Goal: Task Accomplishment & Management: Use online tool/utility

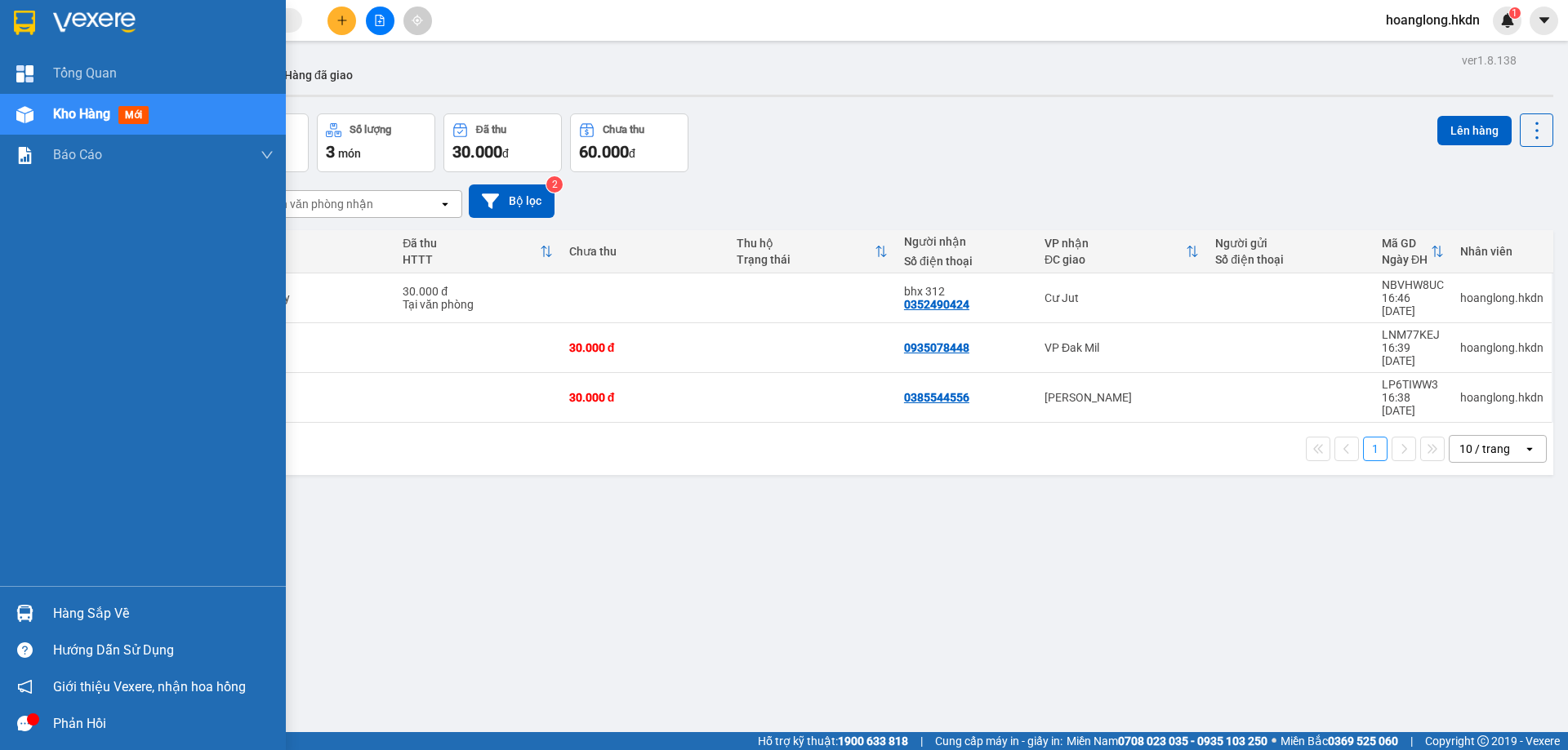
click at [25, 28] on img at bounding box center [24, 22] width 22 height 24
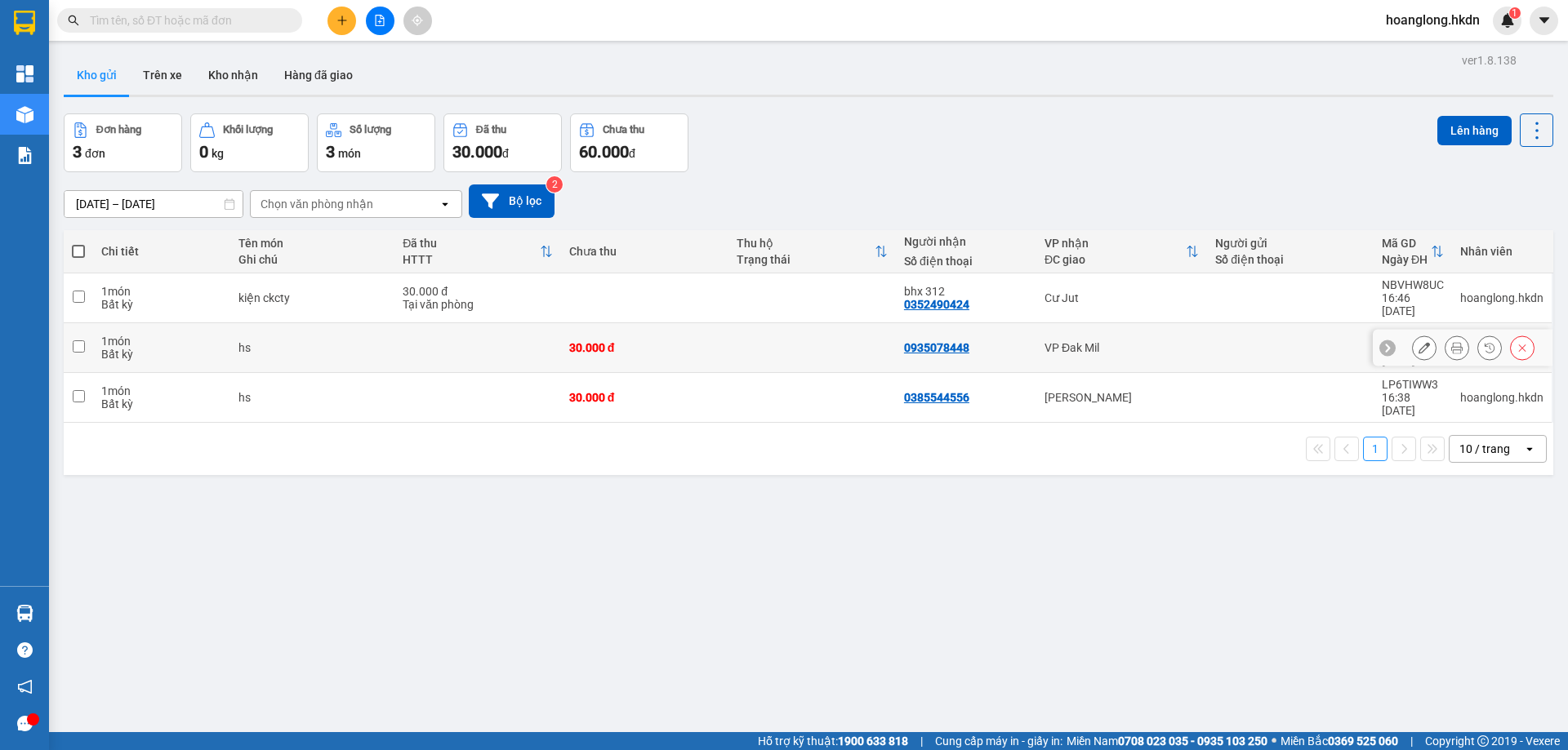
click at [818, 328] on td at bounding box center [811, 349] width 168 height 50
checkbox input "true"
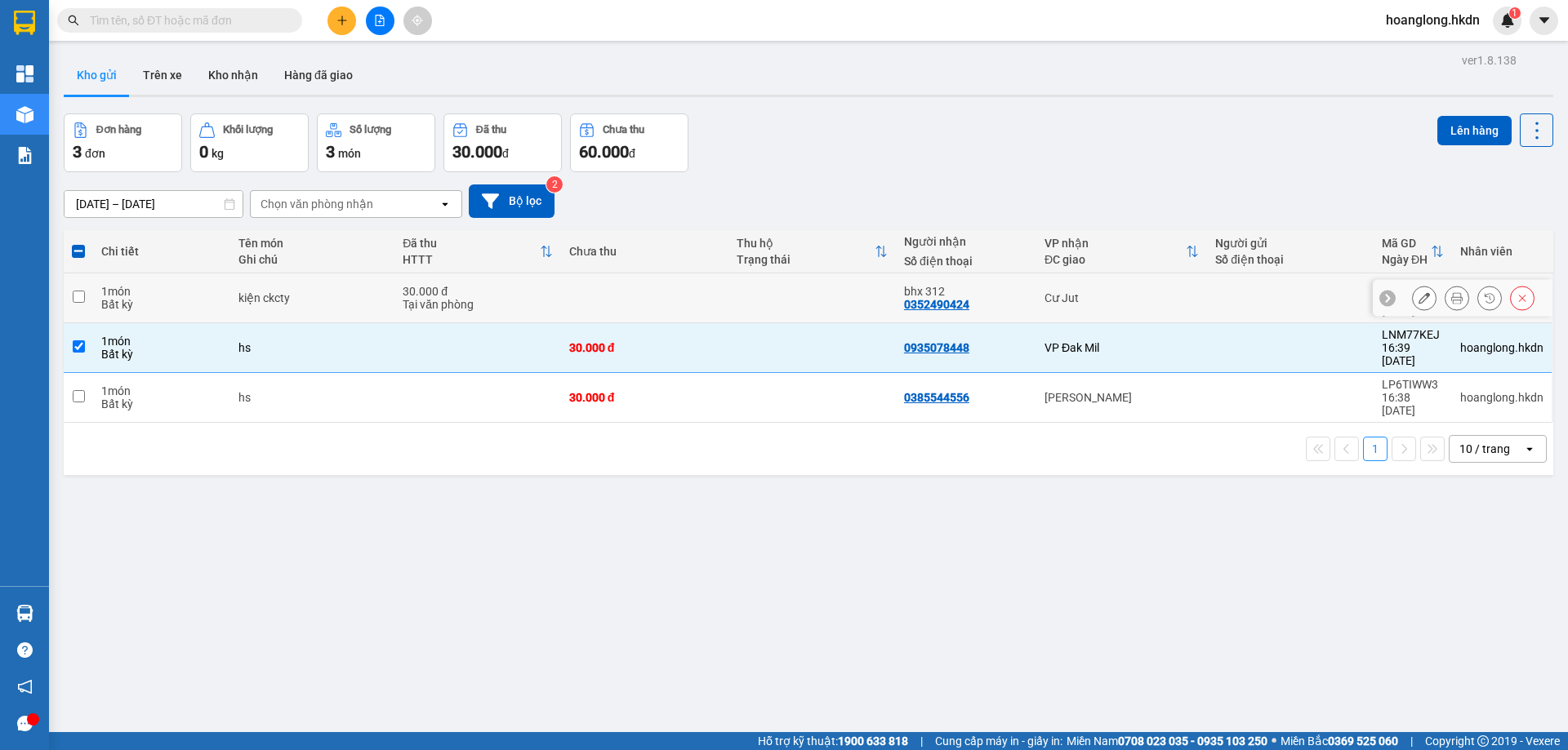
click at [827, 291] on td at bounding box center [811, 298] width 168 height 50
checkbox input "true"
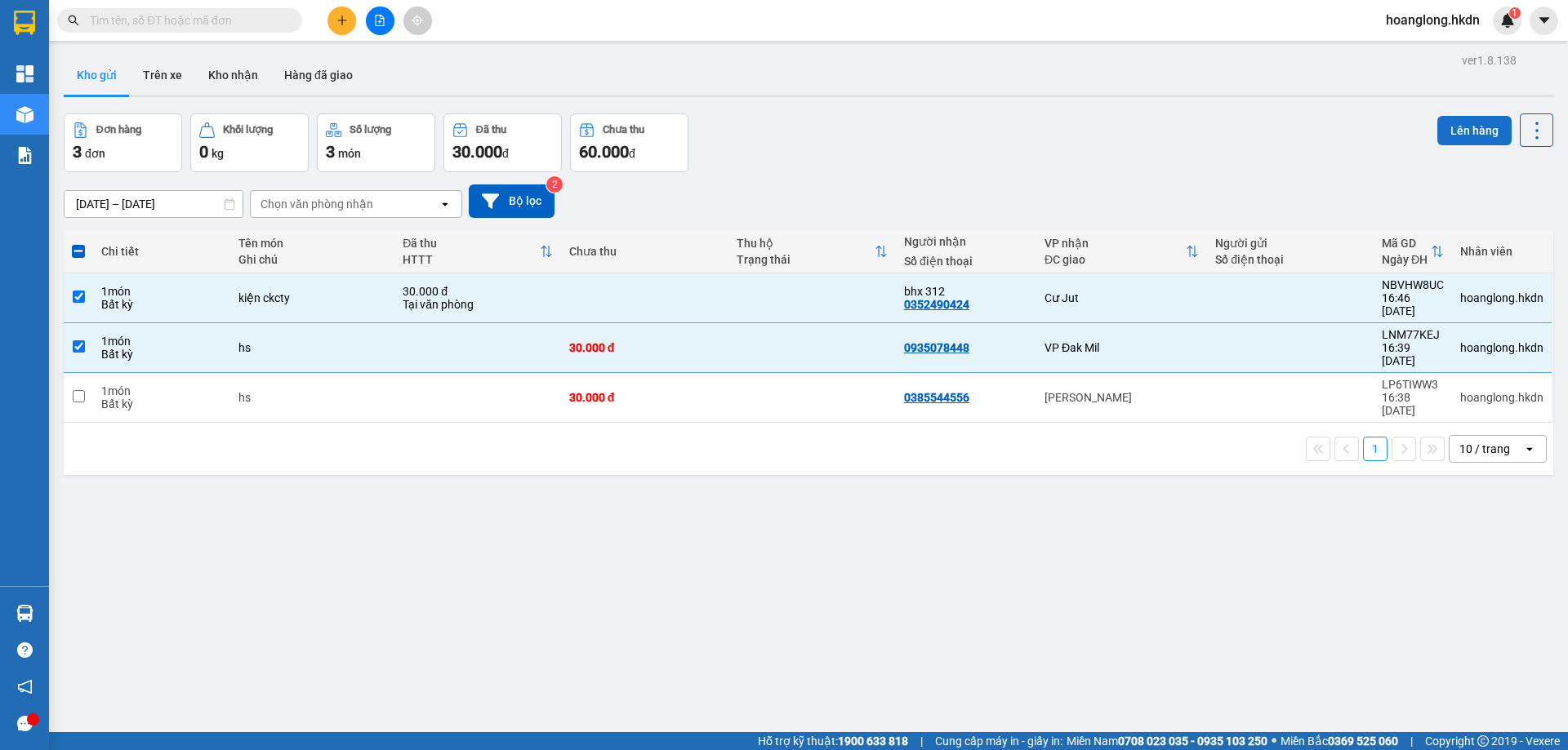
drag, startPoint x: 1465, startPoint y: 129, endPoint x: 1453, endPoint y: 129, distance: 12.0
click at [1463, 129] on button "Lên hàng" at bounding box center [1474, 130] width 74 height 30
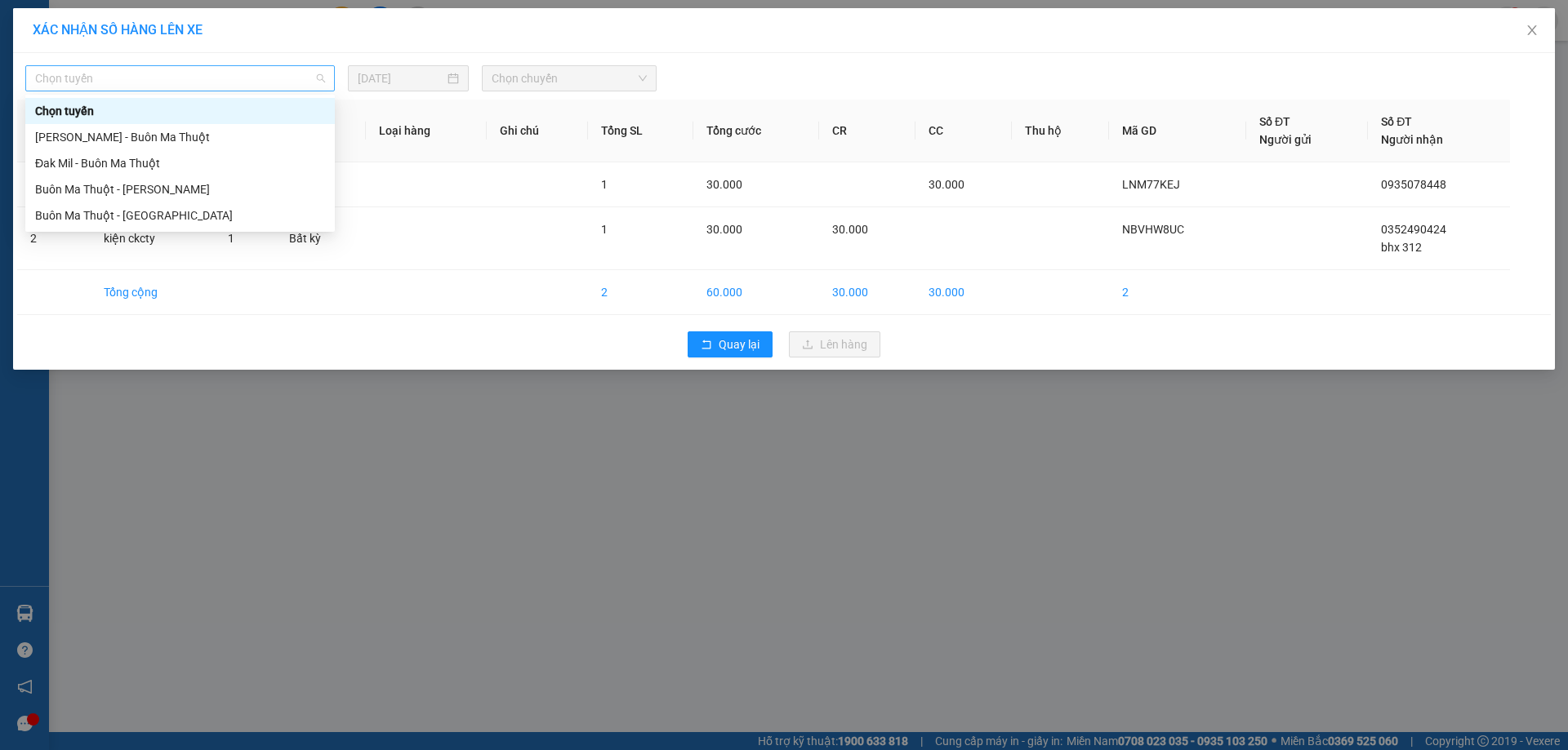
click at [196, 83] on span "Chọn tuyến" at bounding box center [179, 78] width 290 height 24
click at [191, 197] on div "Buôn Ma Thuột - [PERSON_NAME]" at bounding box center [179, 189] width 290 height 18
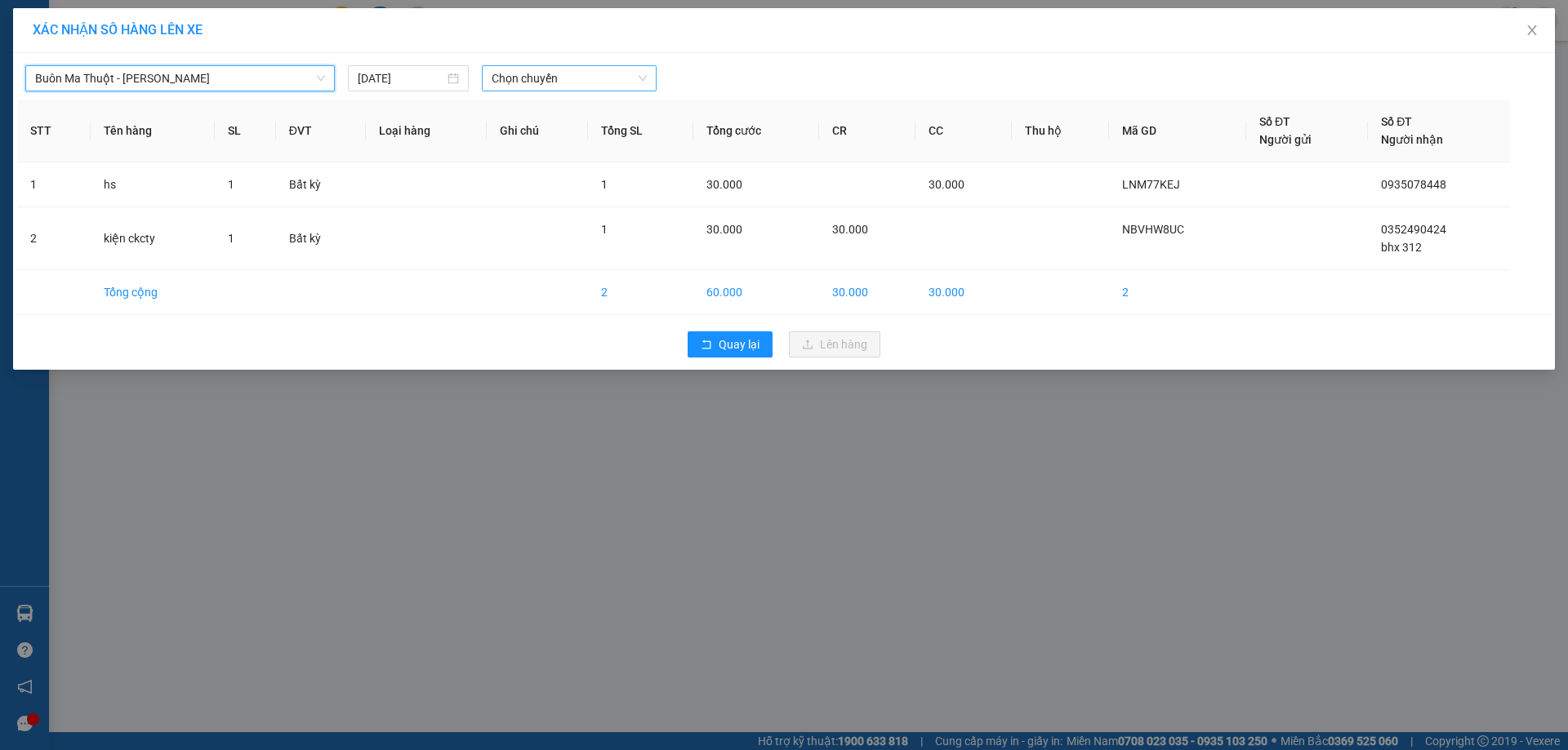
click at [575, 80] on span "Chọn chuyến" at bounding box center [568, 78] width 155 height 24
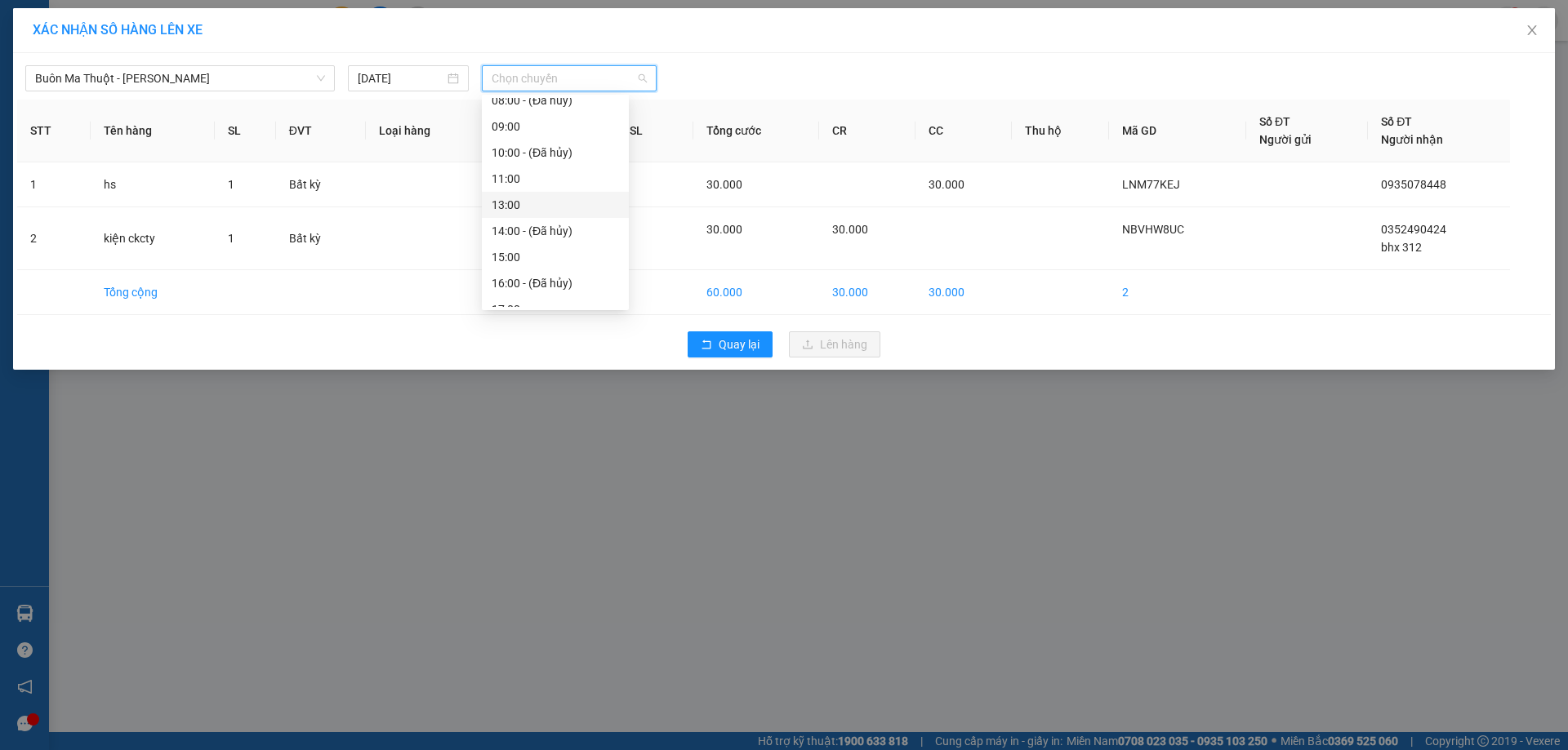
scroll to position [131, 0]
click at [517, 241] on div "17:00" at bounding box center [555, 242] width 127 height 18
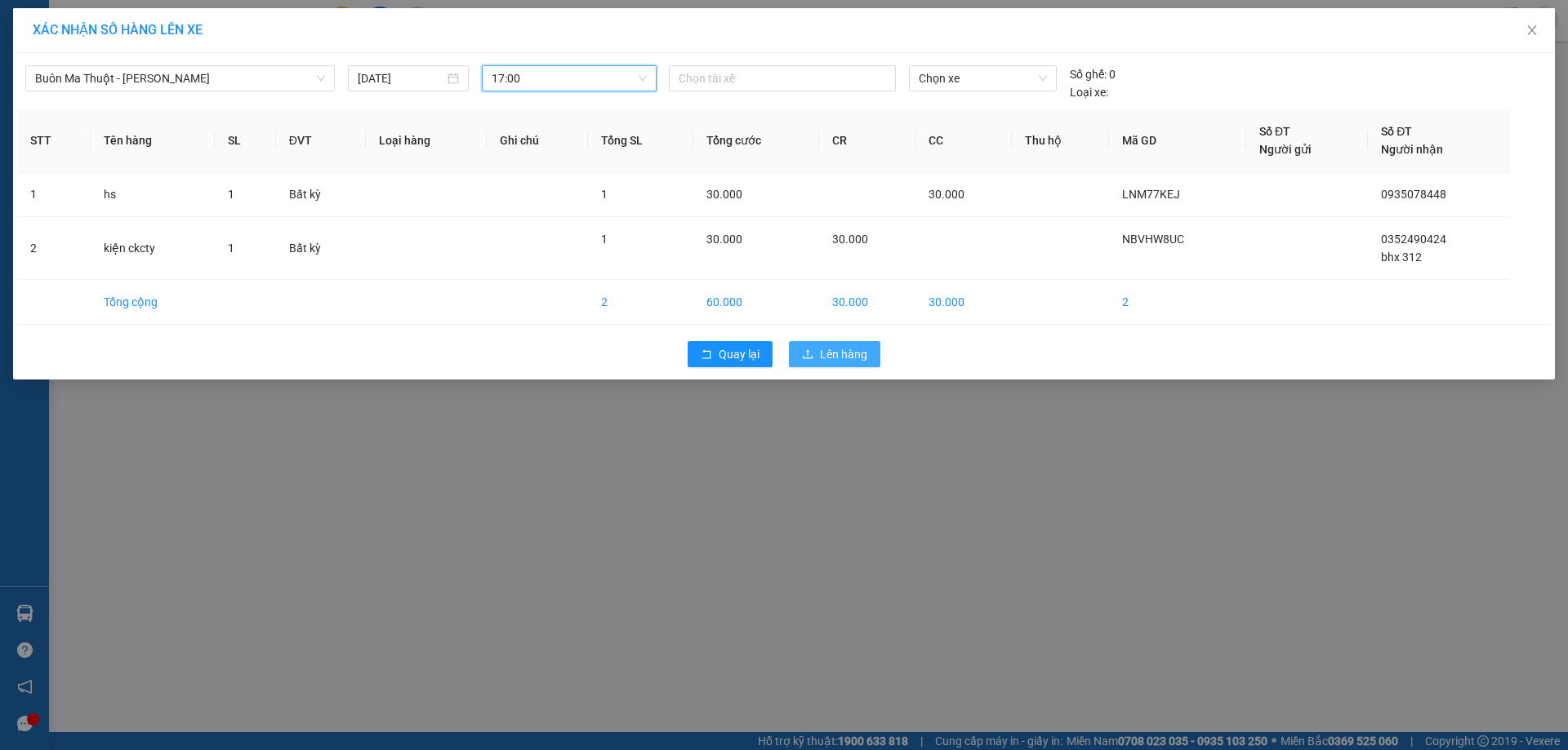
click at [836, 363] on button "Lên hàng" at bounding box center [835, 354] width 91 height 26
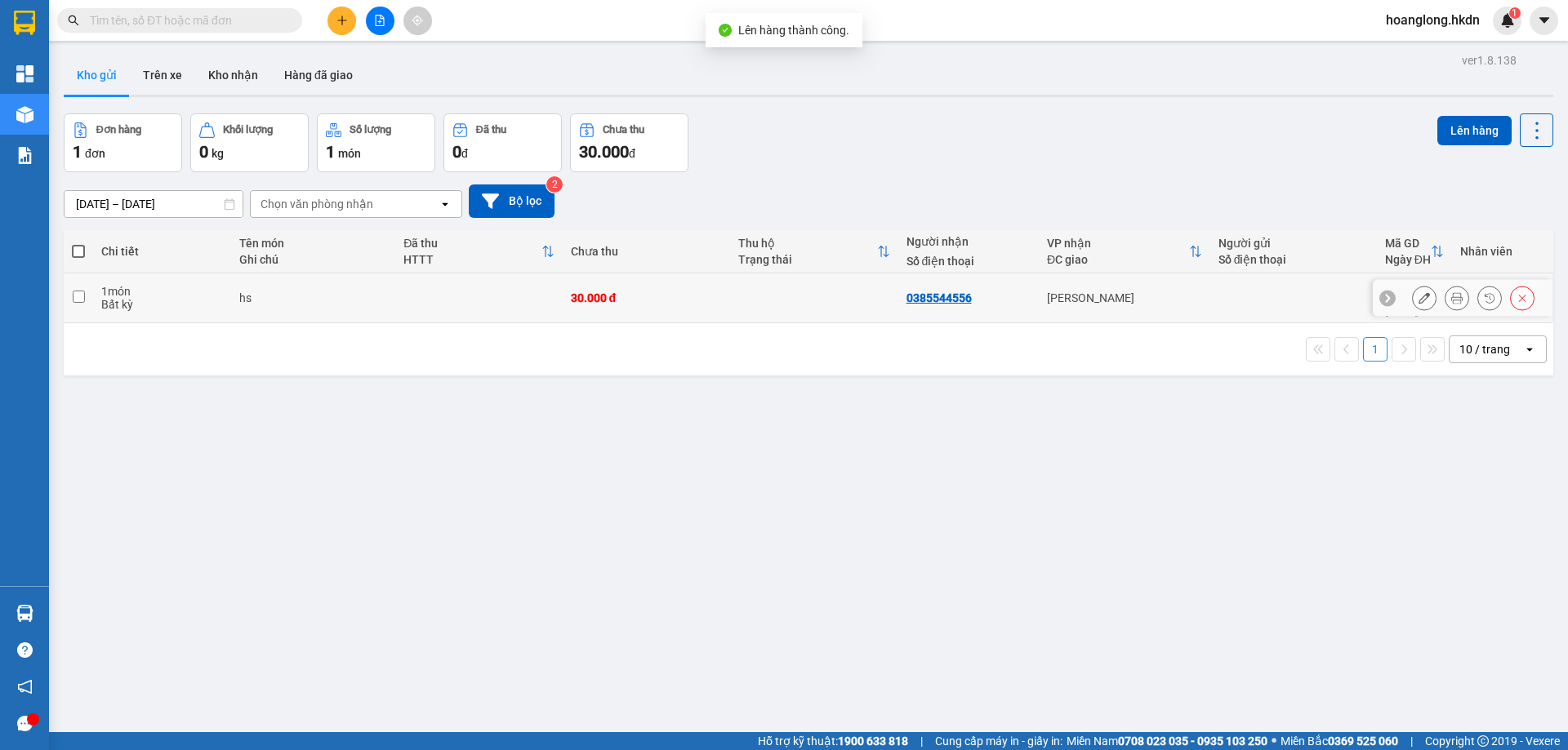
click at [854, 294] on td at bounding box center [814, 298] width 169 height 50
checkbox input "true"
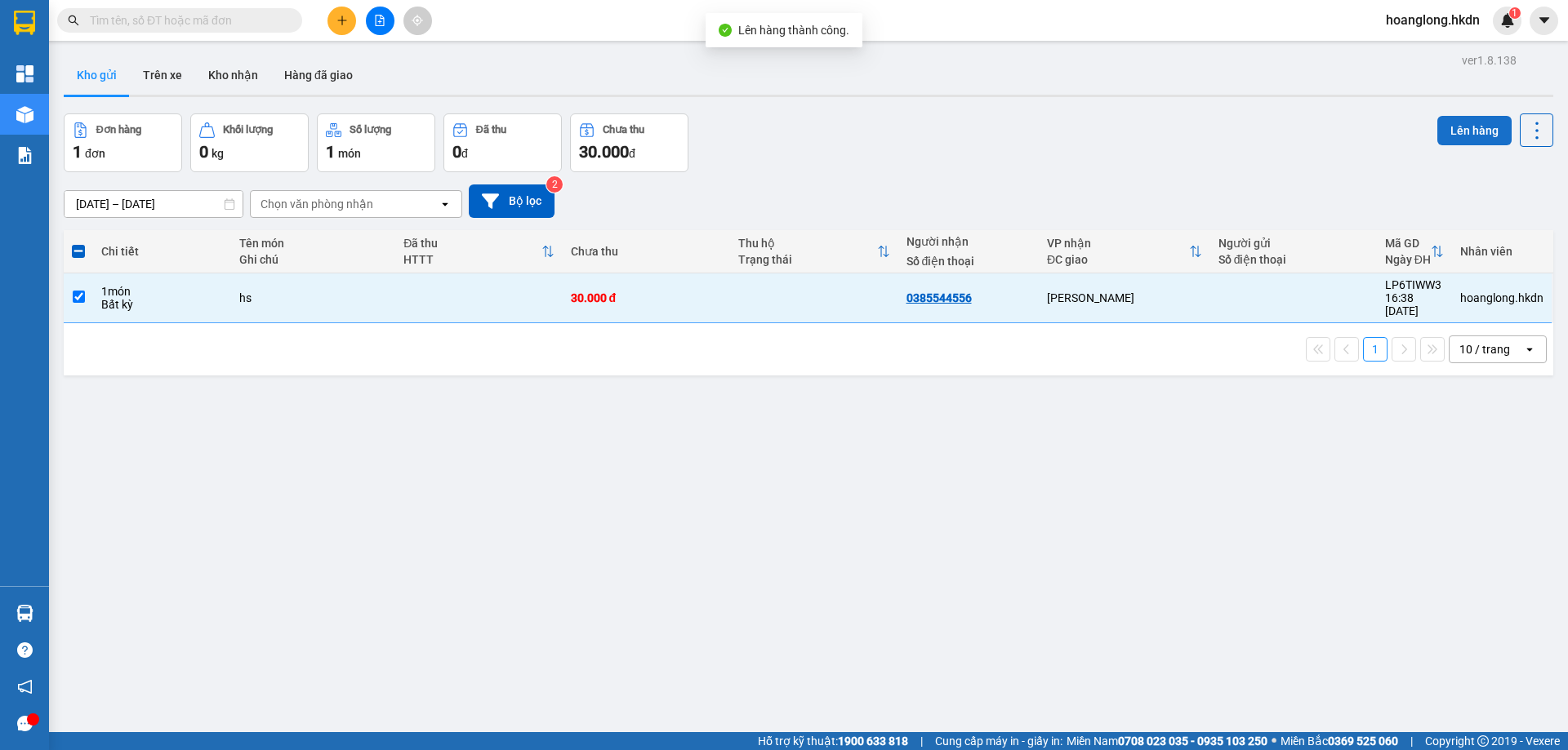
click at [1455, 141] on button "Lên hàng" at bounding box center [1474, 130] width 74 height 30
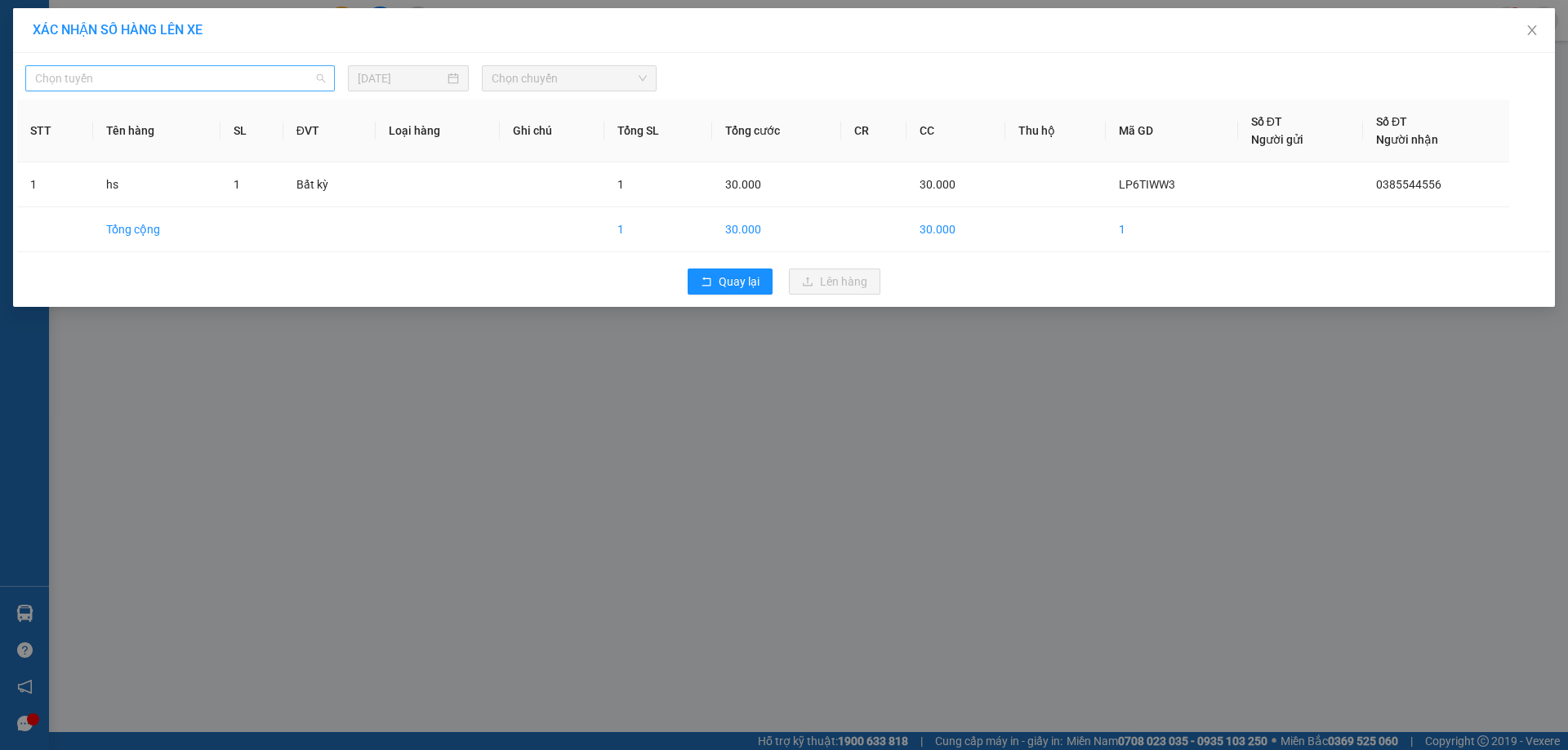
click at [127, 85] on span "Chọn tuyến" at bounding box center [179, 78] width 290 height 24
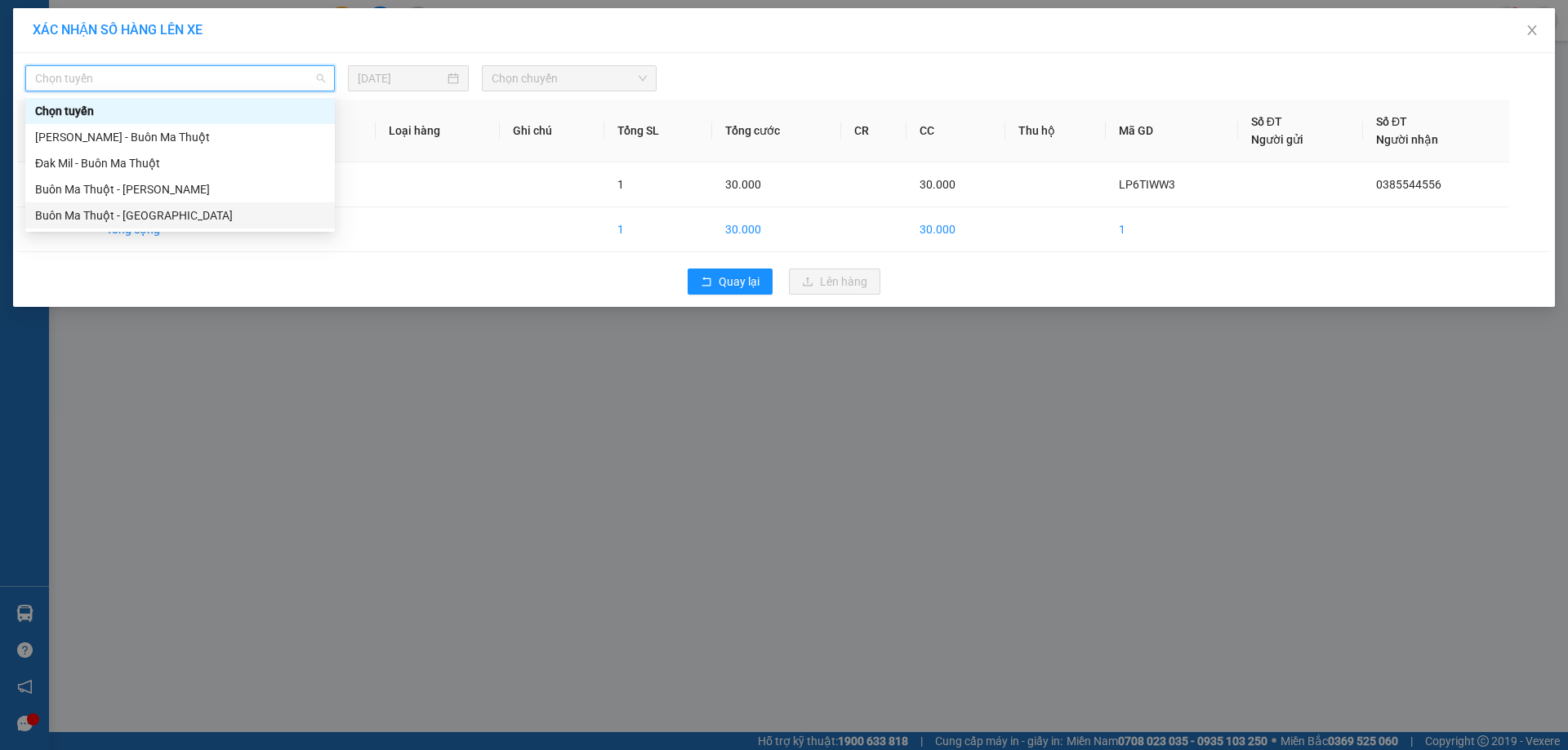
click at [172, 218] on div "Buôn Ma Thuột - [GEOGRAPHIC_DATA]" at bounding box center [179, 215] width 290 height 18
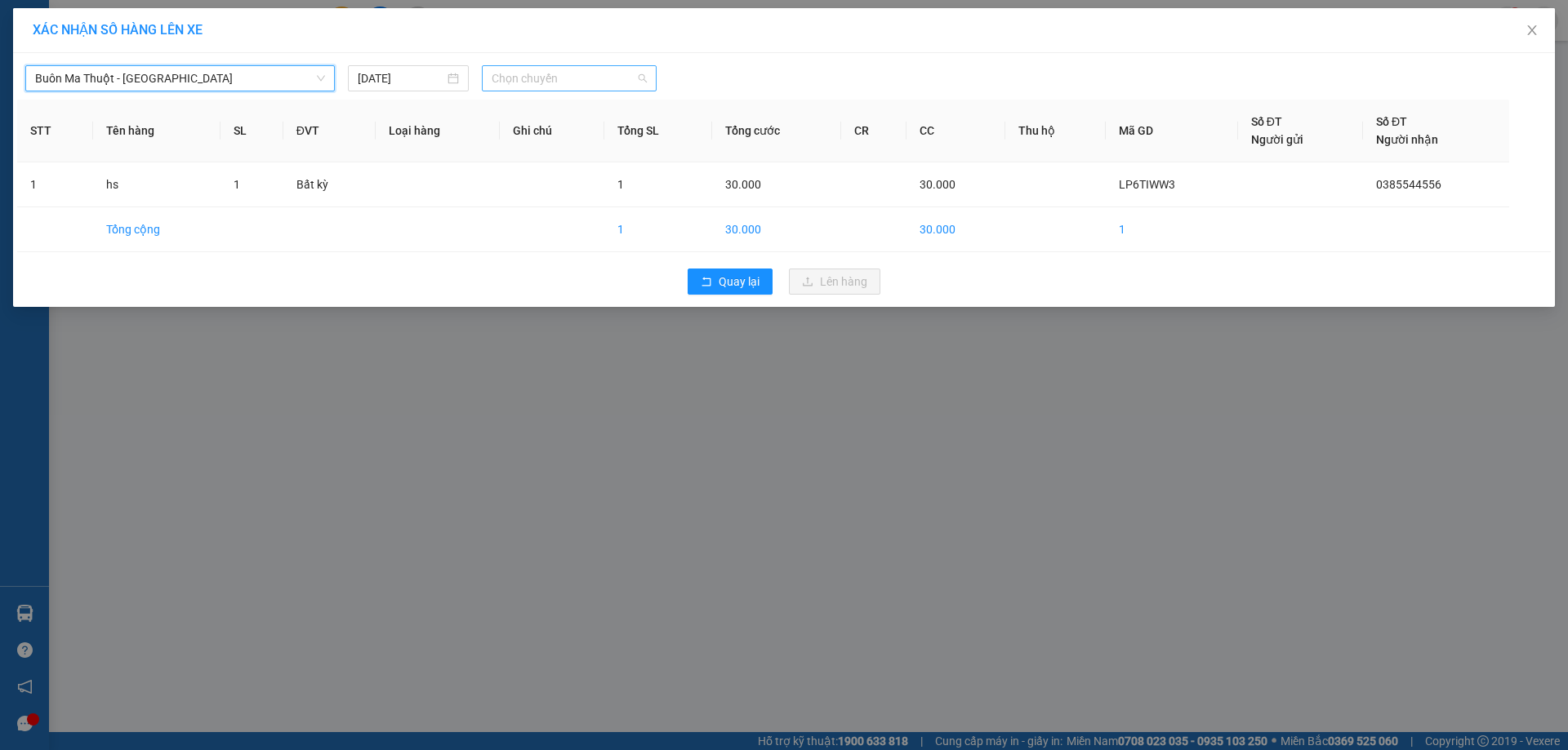
click at [564, 87] on span "Chọn chuyến" at bounding box center [568, 78] width 155 height 24
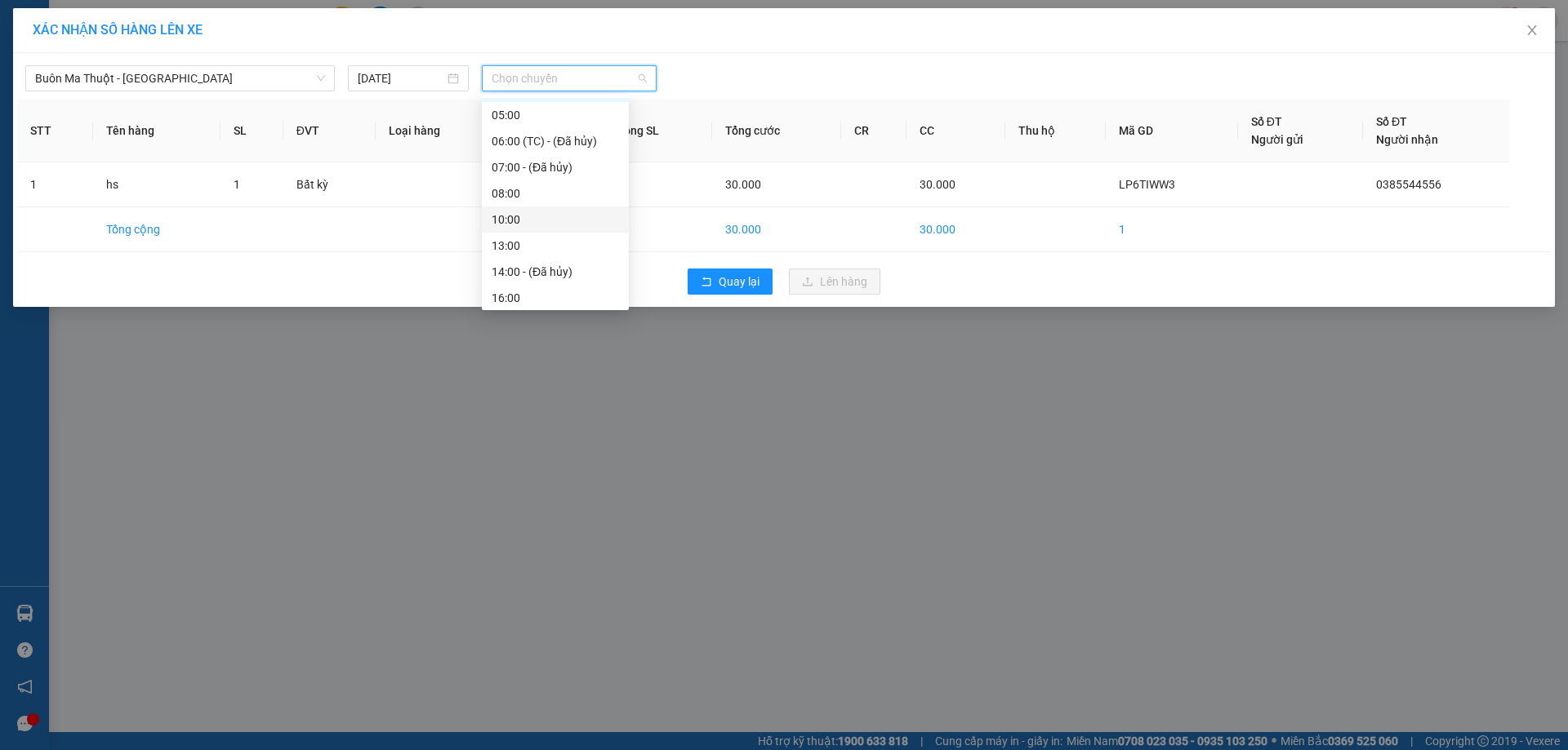
scroll to position [52, 0]
click at [518, 298] on div "17:00" at bounding box center [555, 294] width 127 height 18
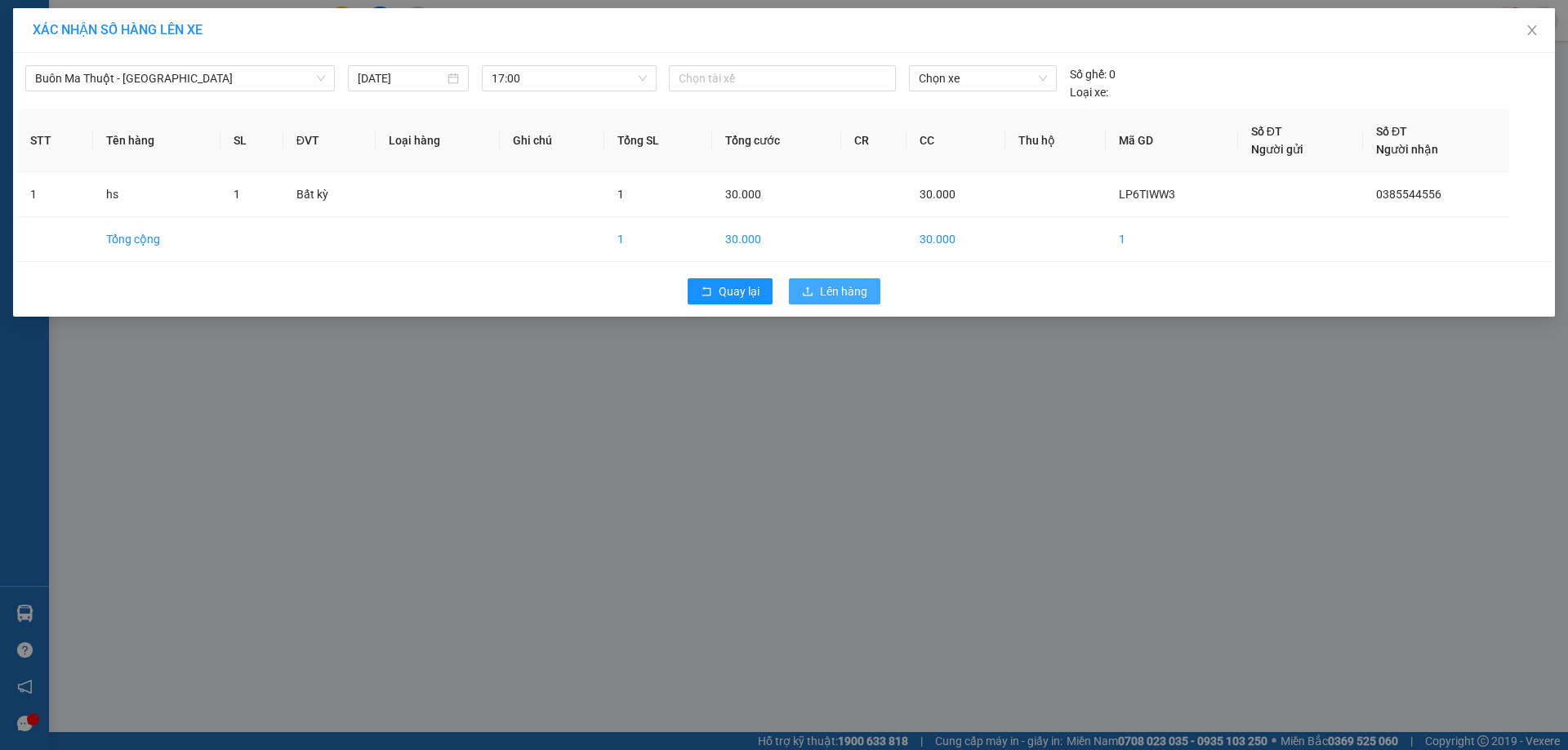
click at [812, 289] on icon "upload" at bounding box center [807, 291] width 12 height 12
